Goal: Task Accomplishment & Management: Use online tool/utility

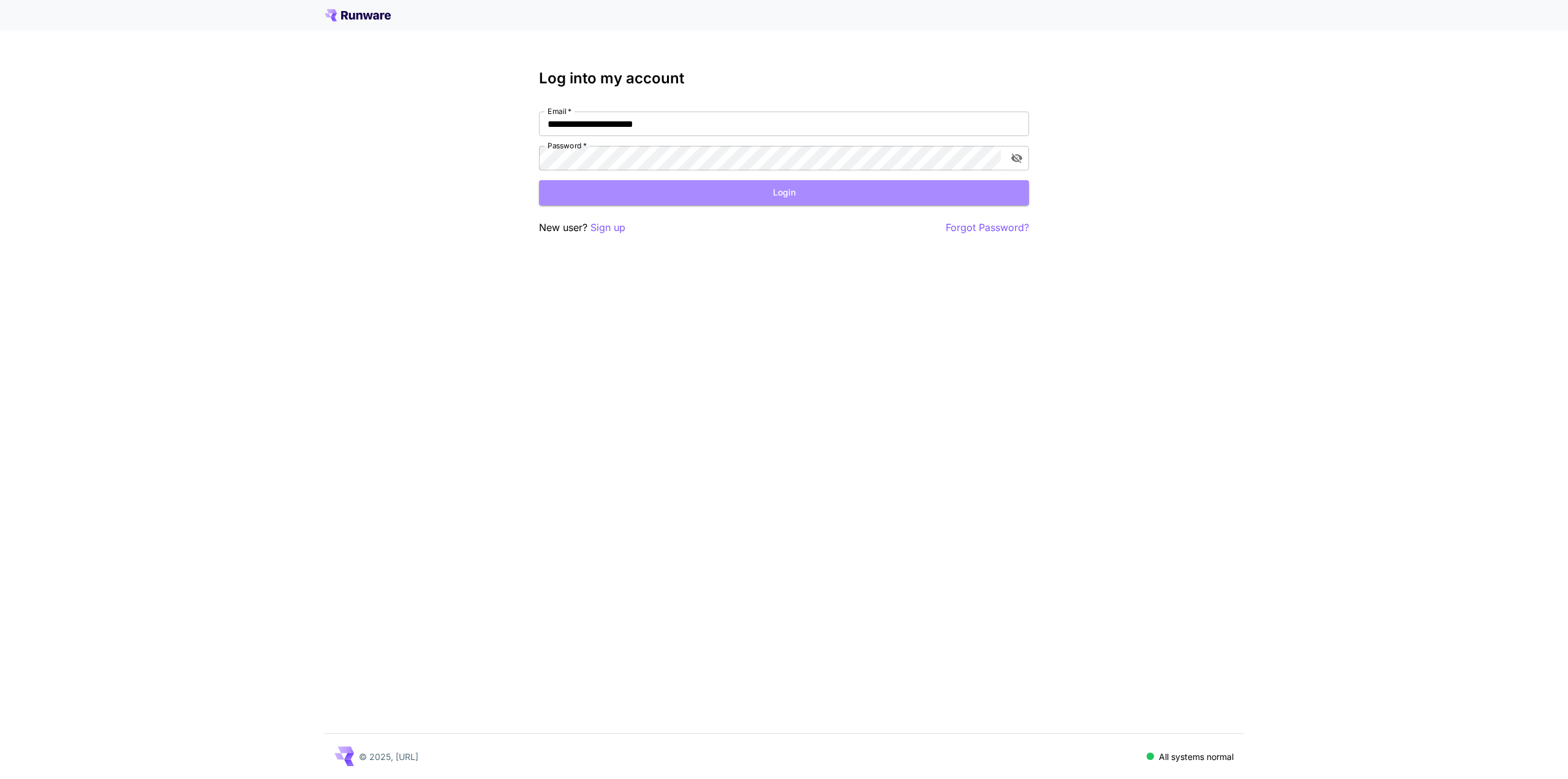
click at [691, 196] on button "Login" at bounding box center [784, 193] width 490 height 25
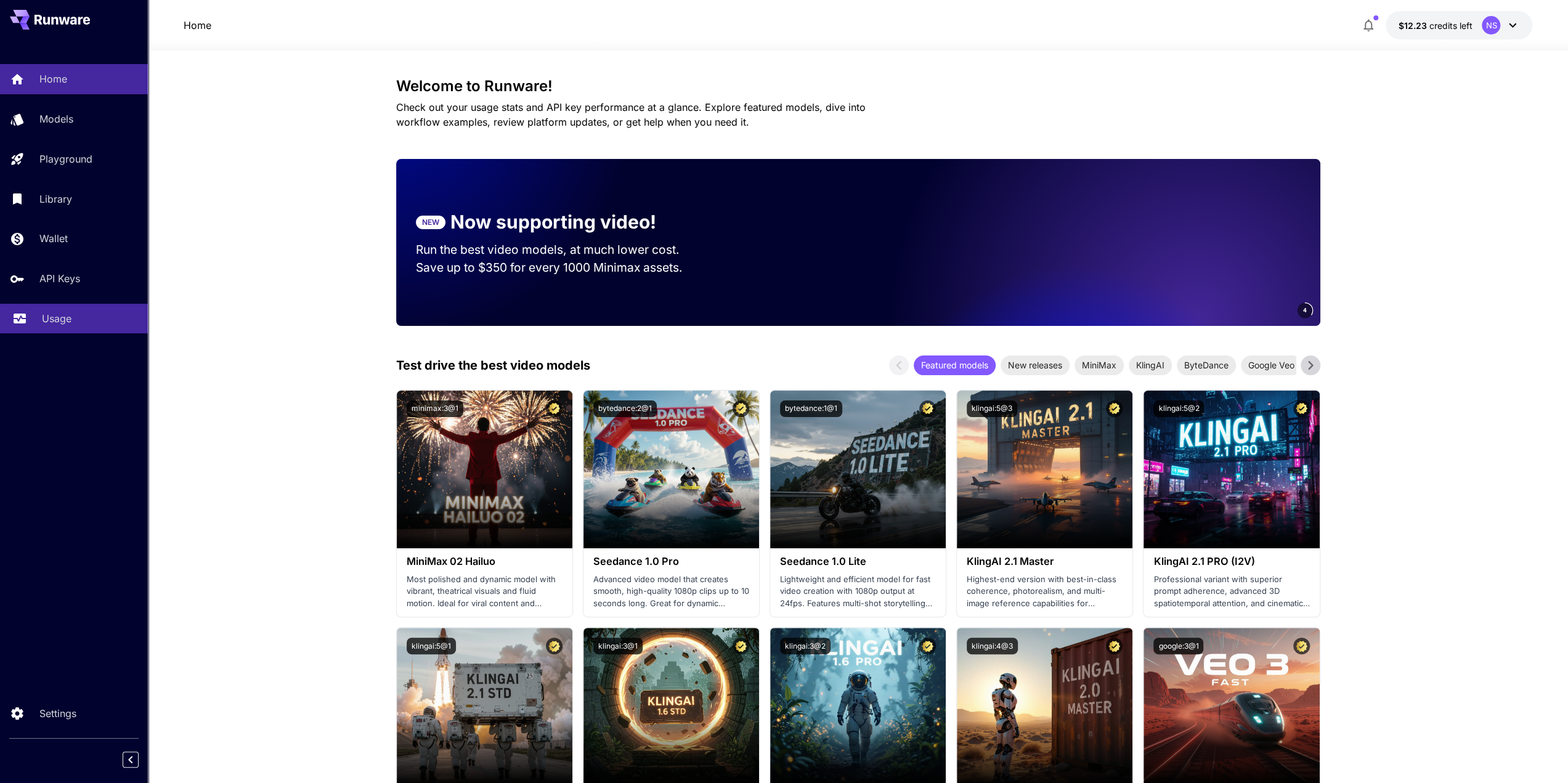
click at [47, 319] on p "Usage" at bounding box center [57, 319] width 30 height 15
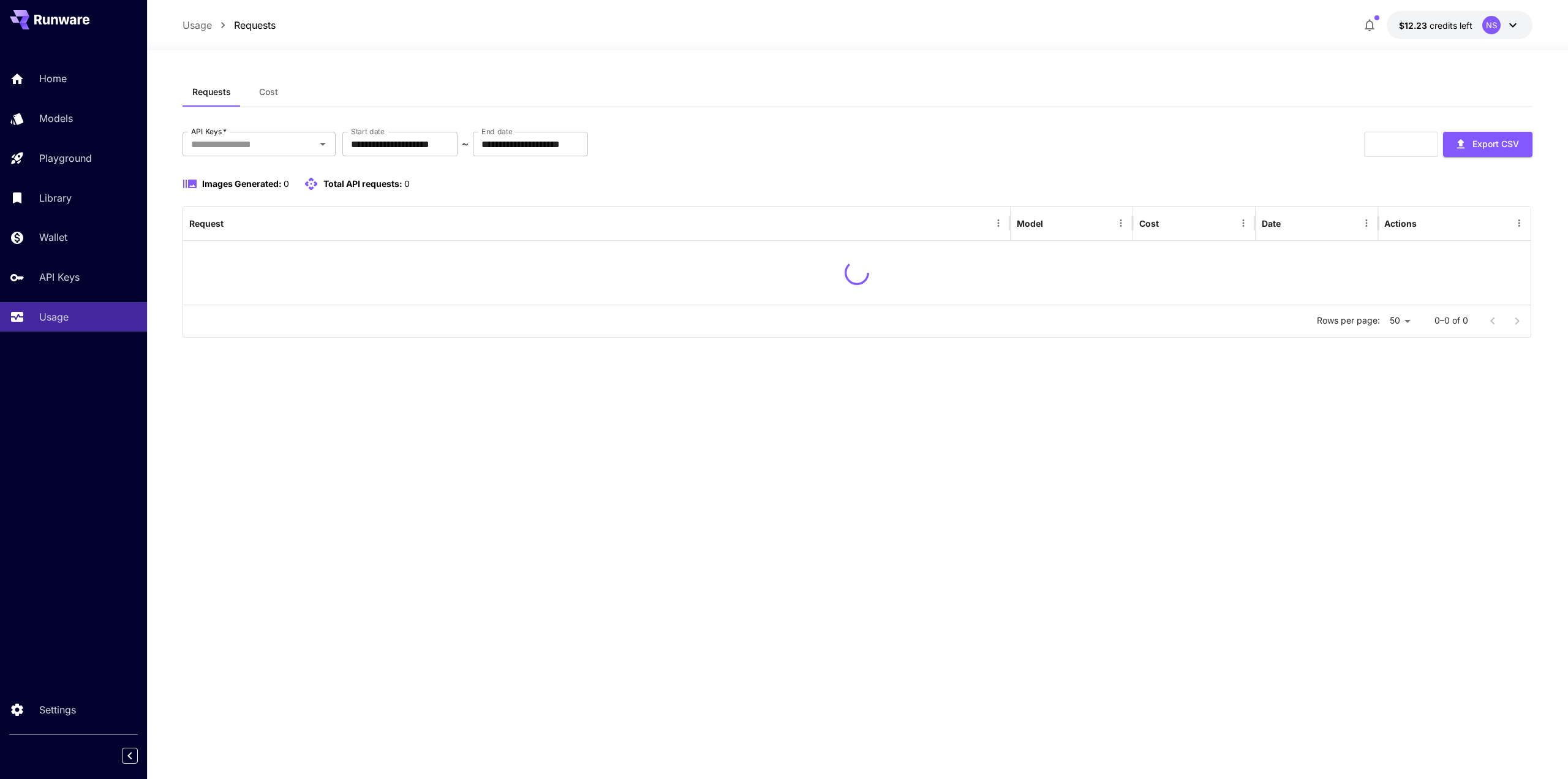
click at [894, 149] on div "**********" at bounding box center [858, 144] width 1350 height 25
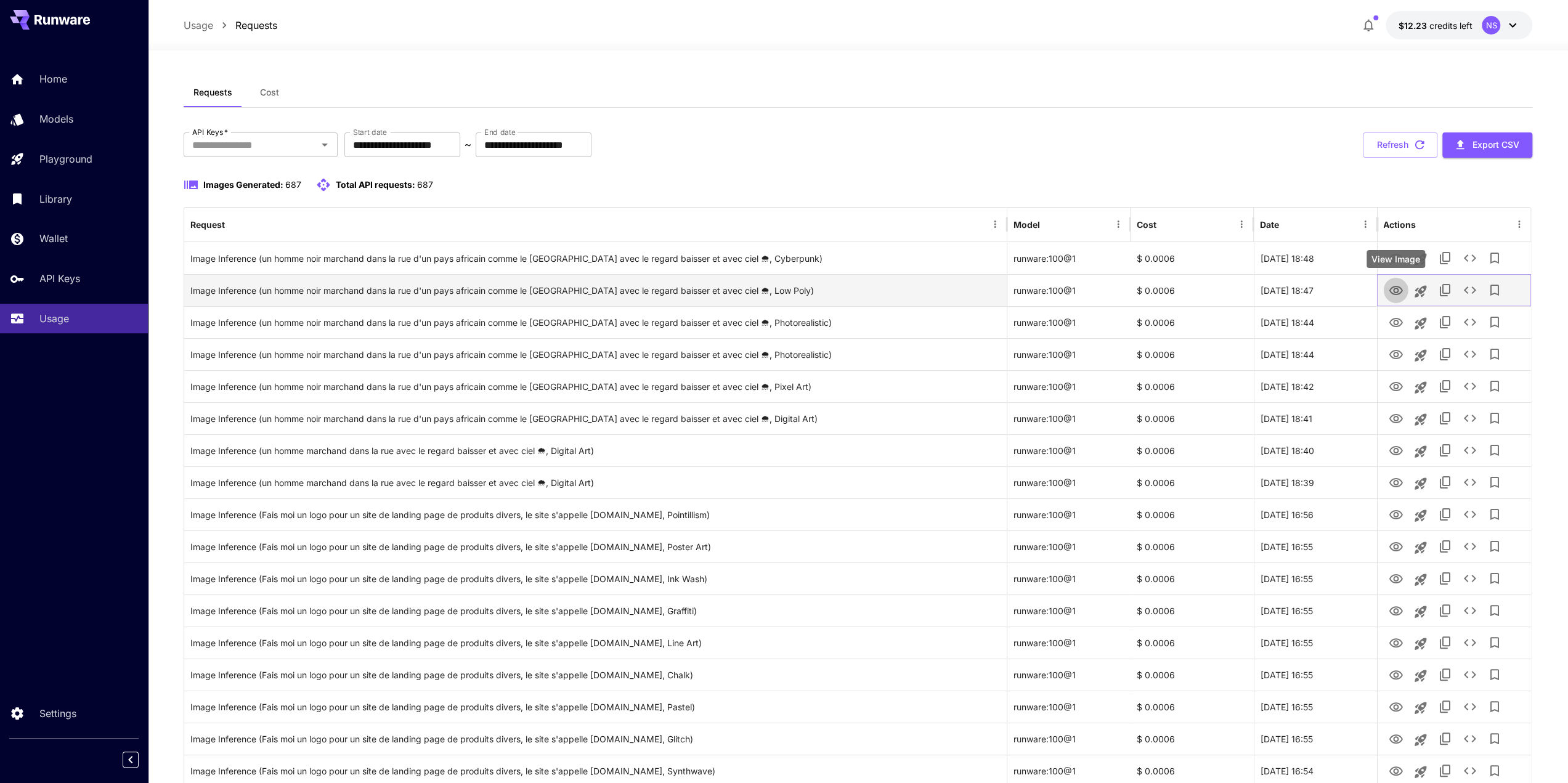
click at [1397, 289] on icon "View Image" at bounding box center [1396, 290] width 14 height 9
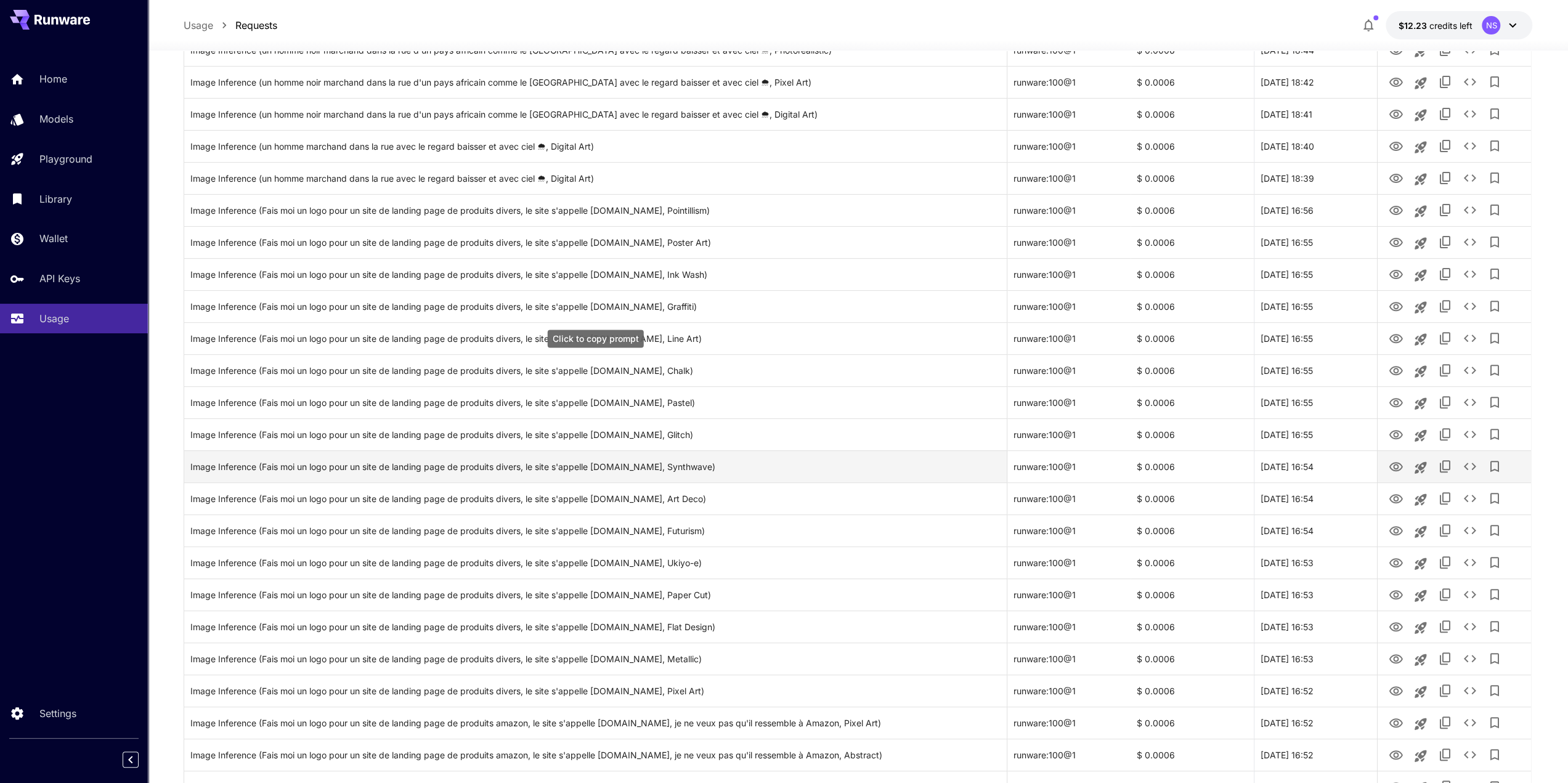
scroll to position [308, 0]
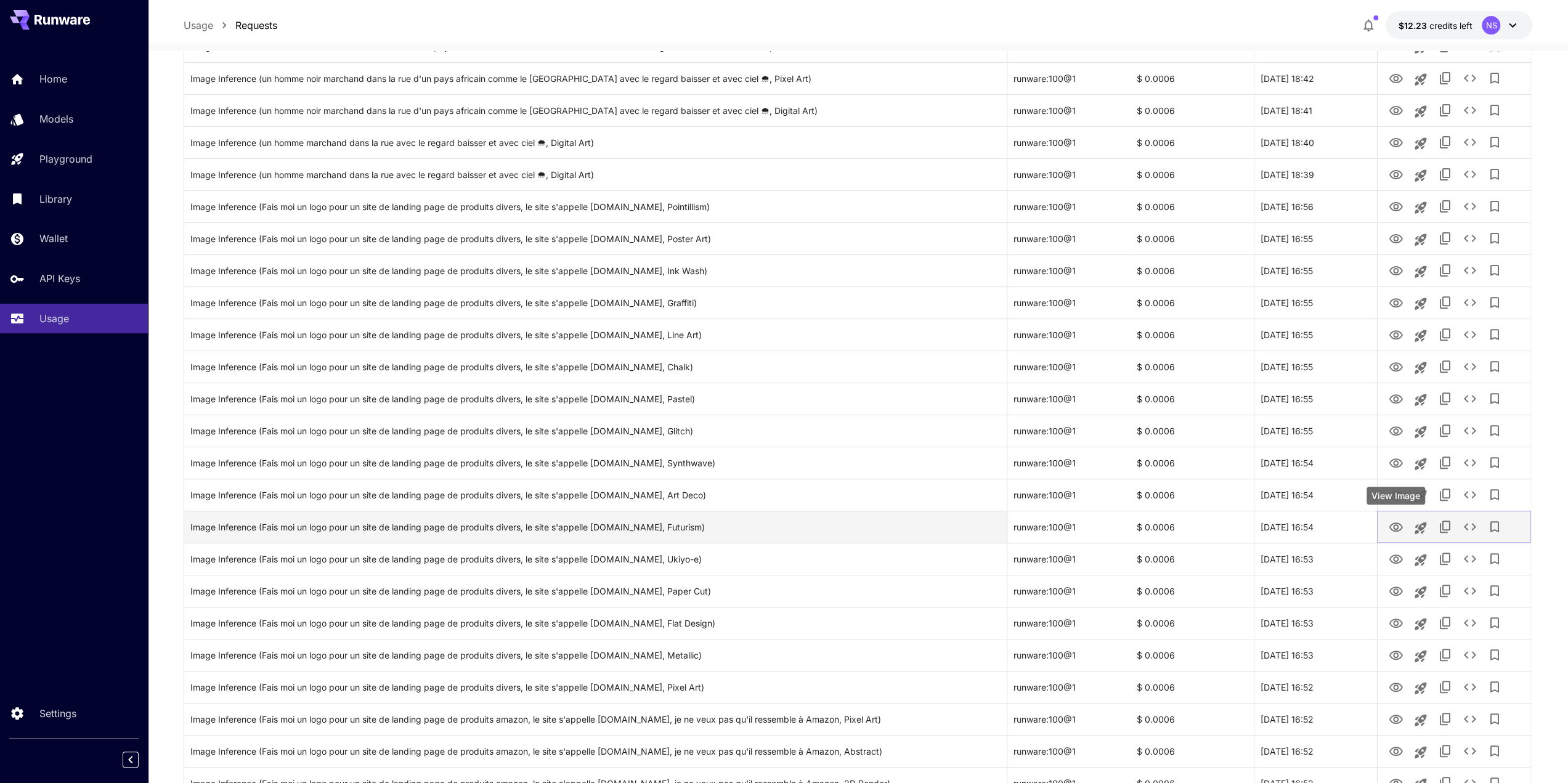
click at [1388, 532] on icon "View Image" at bounding box center [1396, 527] width 15 height 15
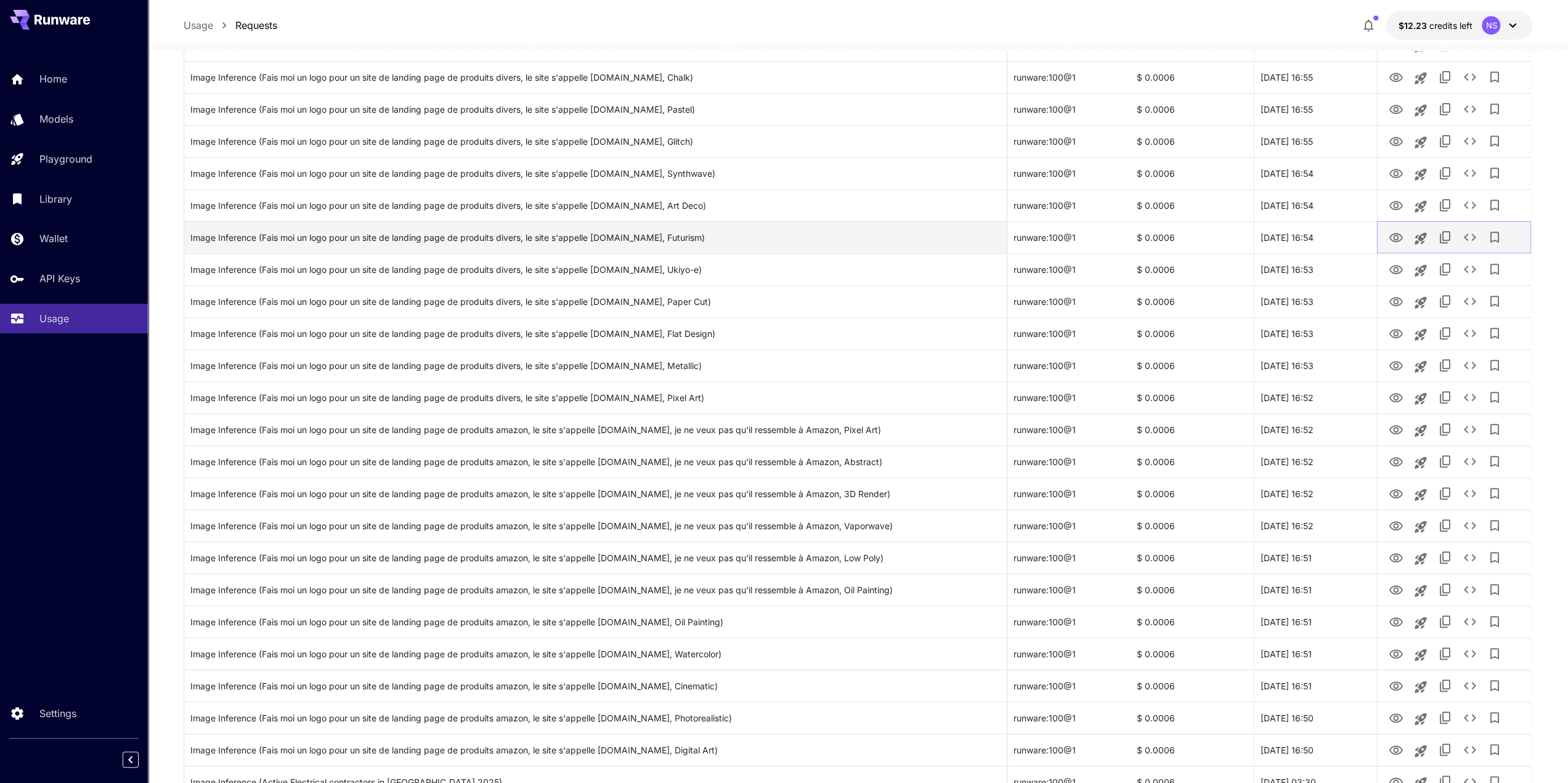
scroll to position [616, 0]
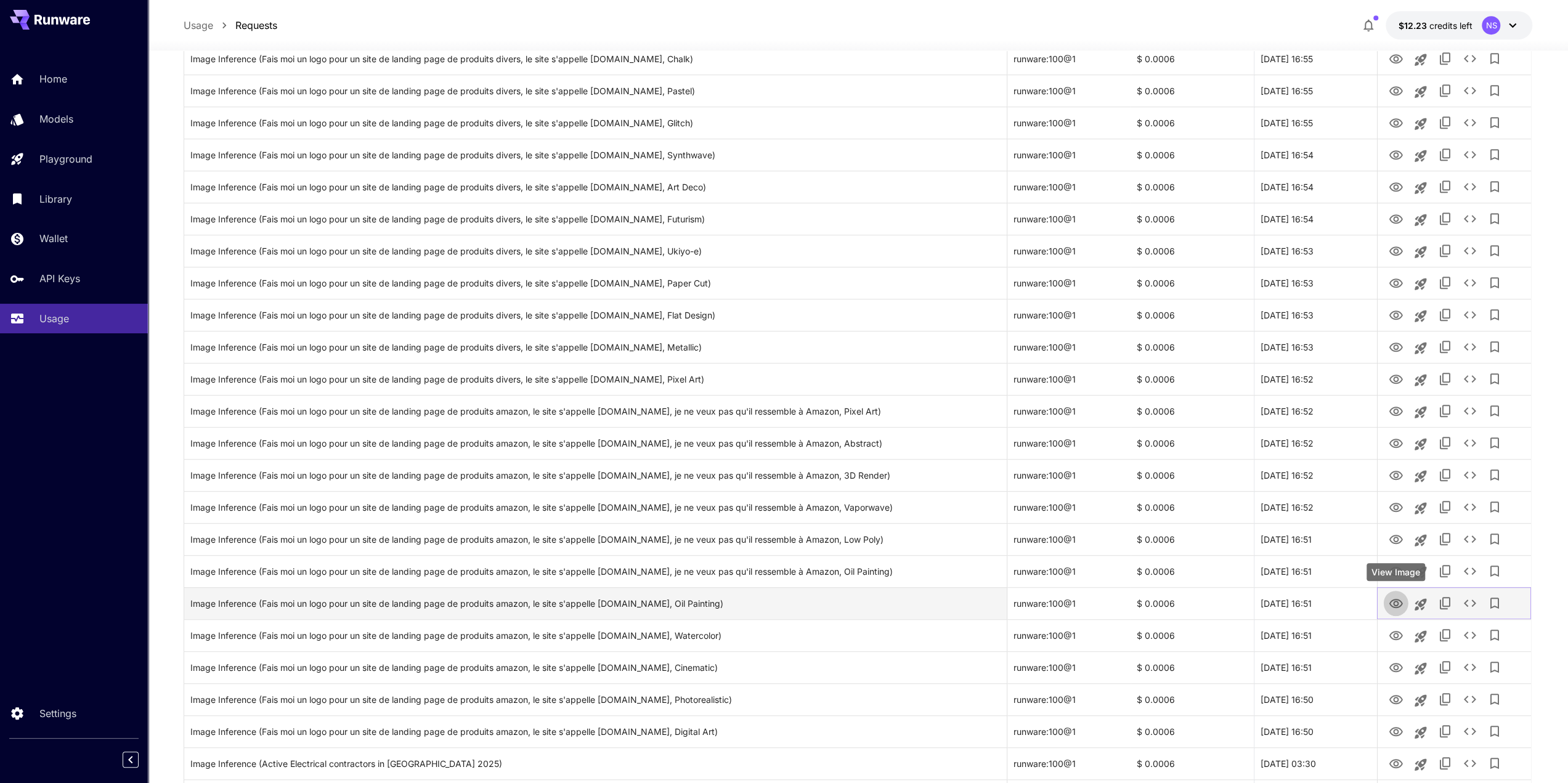
click at [1392, 610] on icon "View Image" at bounding box center [1396, 604] width 15 height 15
